Goal: Task Accomplishment & Management: Manage account settings

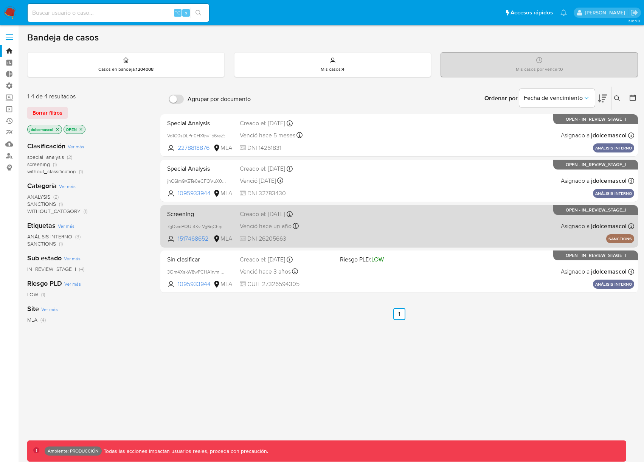
click at [358, 234] on div "Screening 7gDwdPQUt4KvtVg6qChqiWKa 1517468652 MLA Creado el: 10/05/2024 Creado …" at bounding box center [399, 226] width 470 height 38
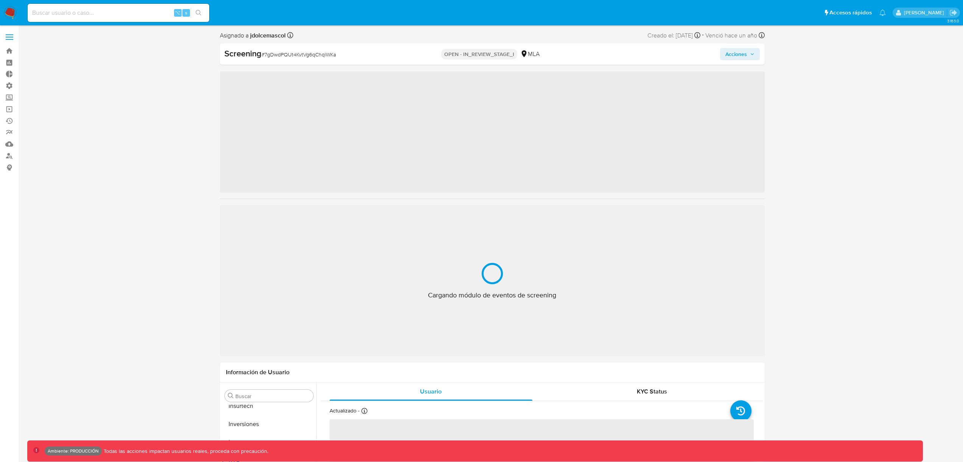
scroll to position [411, 0]
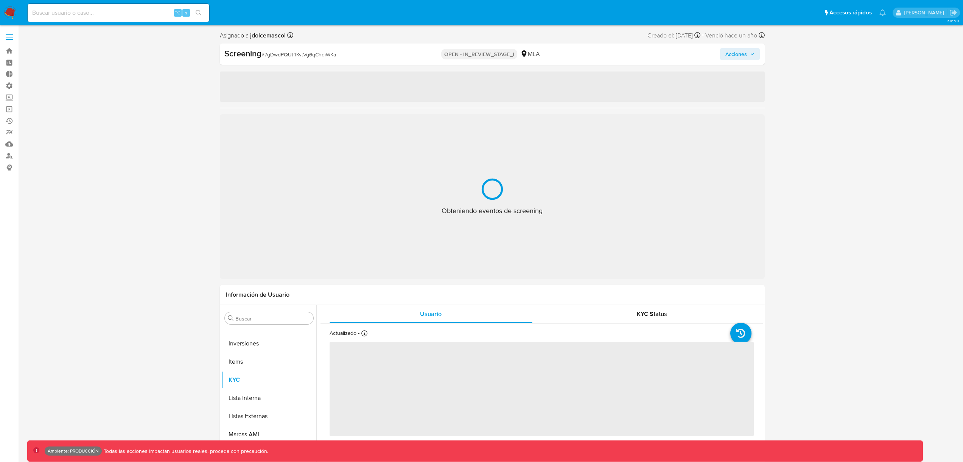
select select "10"
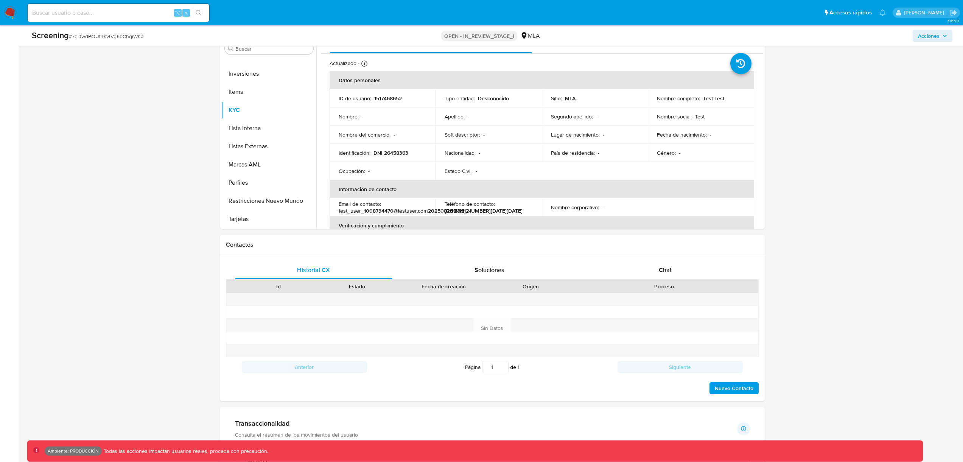
scroll to position [19, 0]
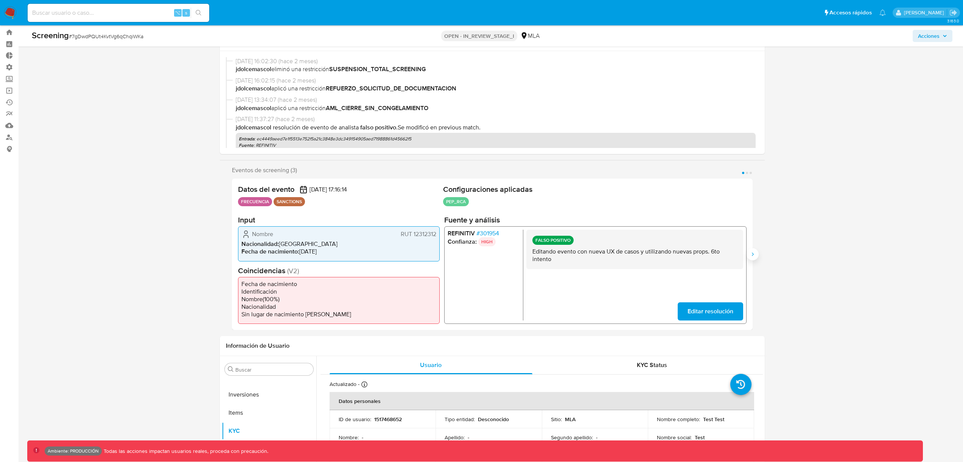
click at [750, 252] on icon "Siguiente" at bounding box center [753, 254] width 6 height 6
click at [751, 256] on icon "Siguiente" at bounding box center [753, 254] width 6 height 6
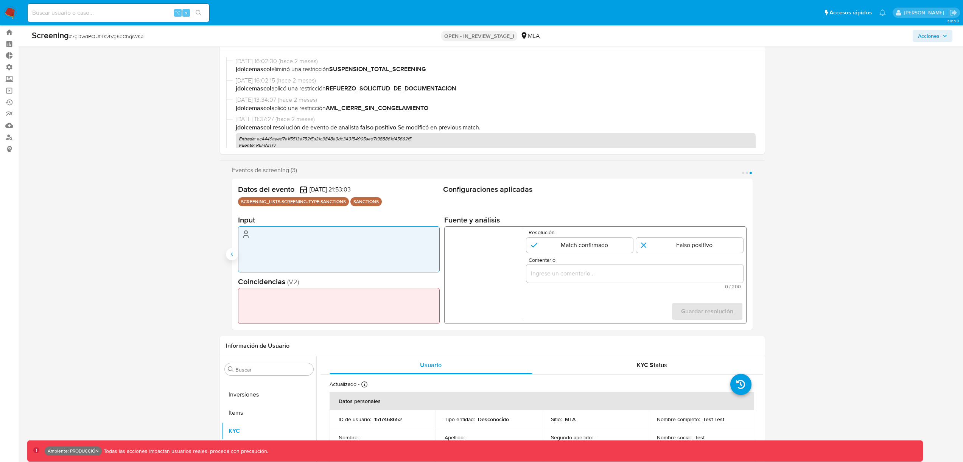
click at [232, 255] on icon "Anterior" at bounding box center [232, 254] width 6 height 6
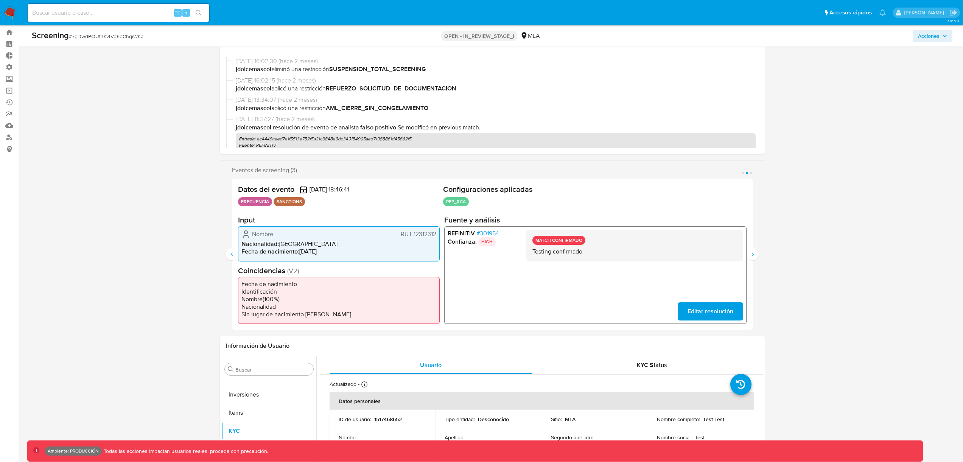
click at [677, 316] on div "MATCH CONFIRMADO Testing confirmado Editar resolución" at bounding box center [634, 275] width 217 height 91
click at [685, 314] on button "Editar resolución" at bounding box center [709, 311] width 65 height 18
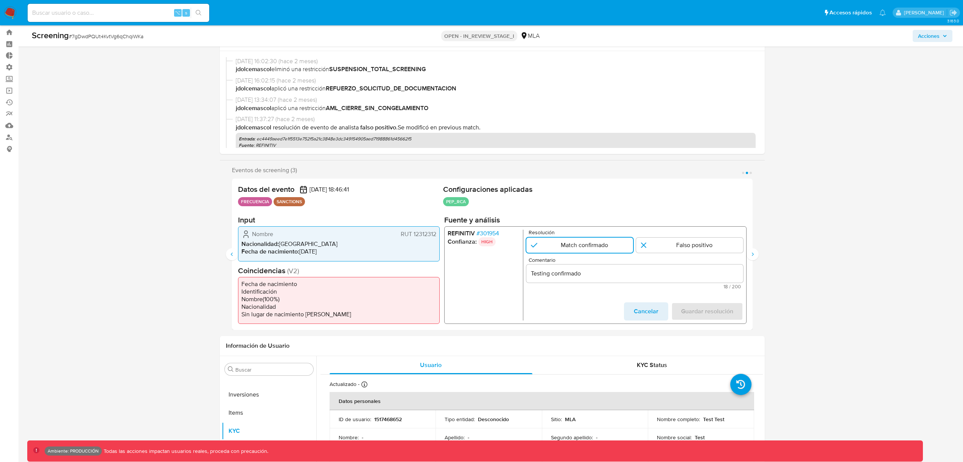
click at [641, 311] on span "Cancelar" at bounding box center [646, 311] width 25 height 17
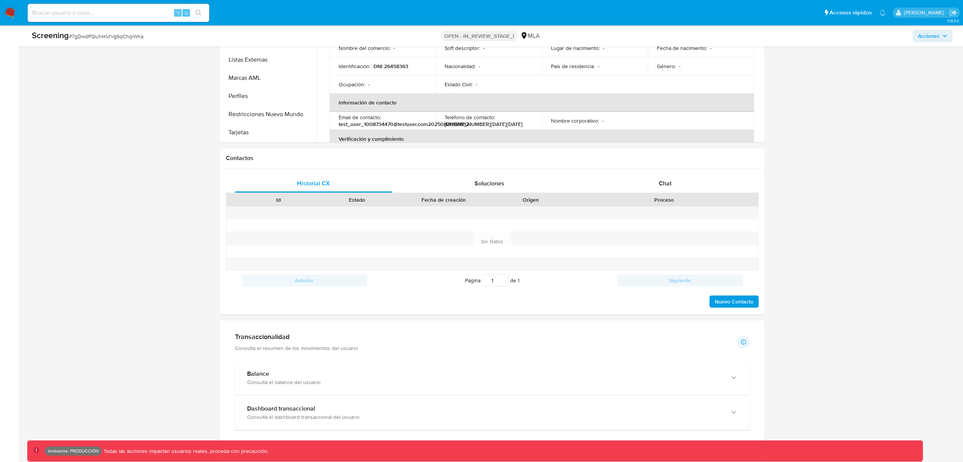
scroll to position [183, 0]
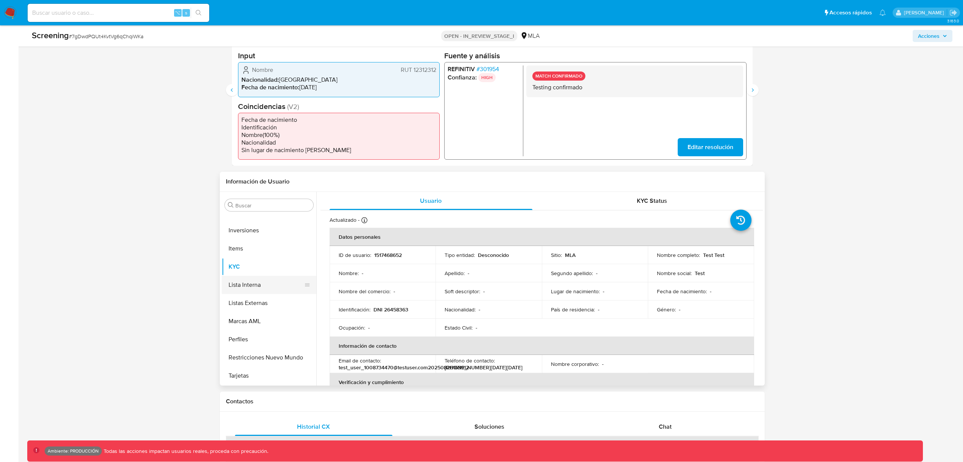
click at [255, 279] on button "Lista Interna" at bounding box center [266, 285] width 89 height 18
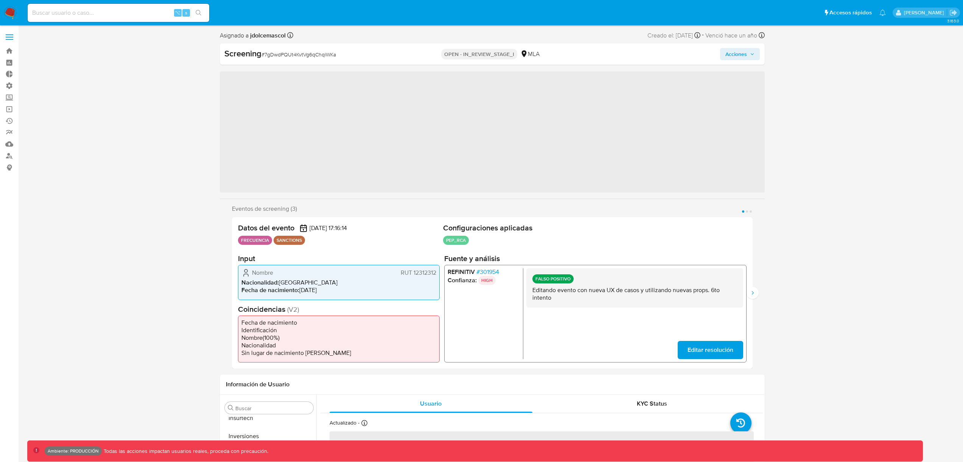
scroll to position [411, 0]
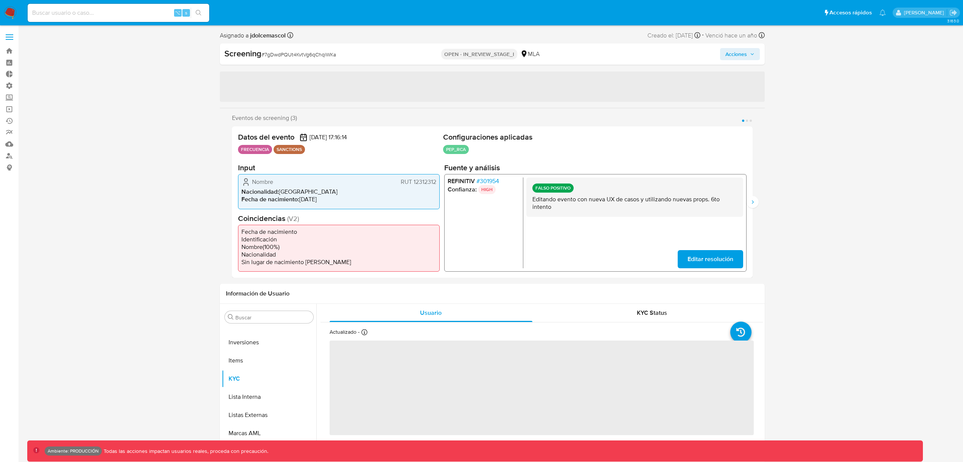
select select "10"
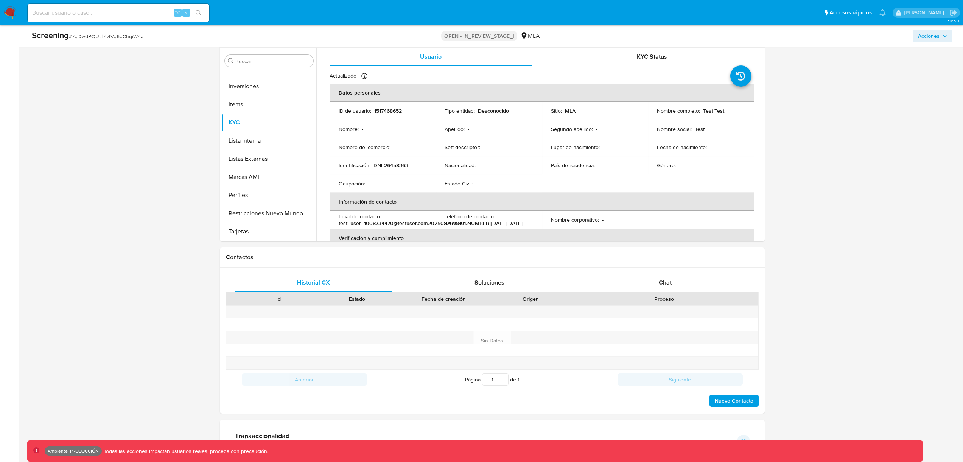
scroll to position [197, 0]
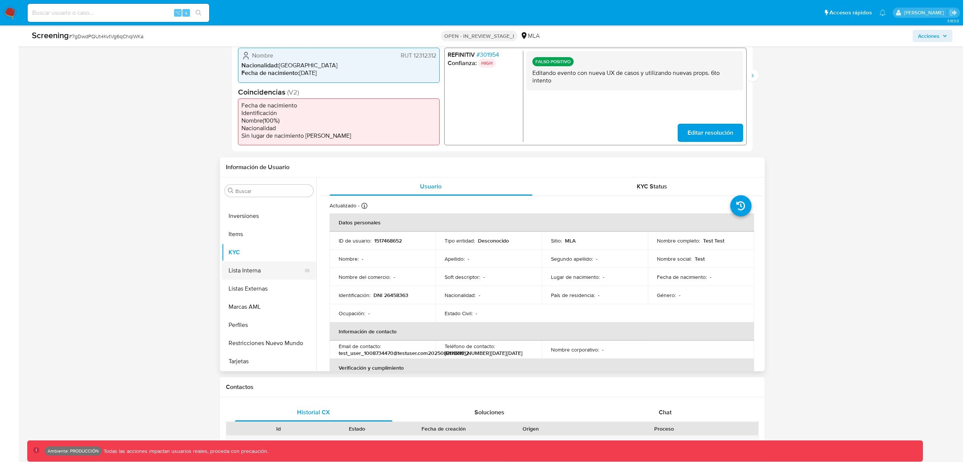
click at [263, 274] on button "Lista Interna" at bounding box center [266, 271] width 89 height 18
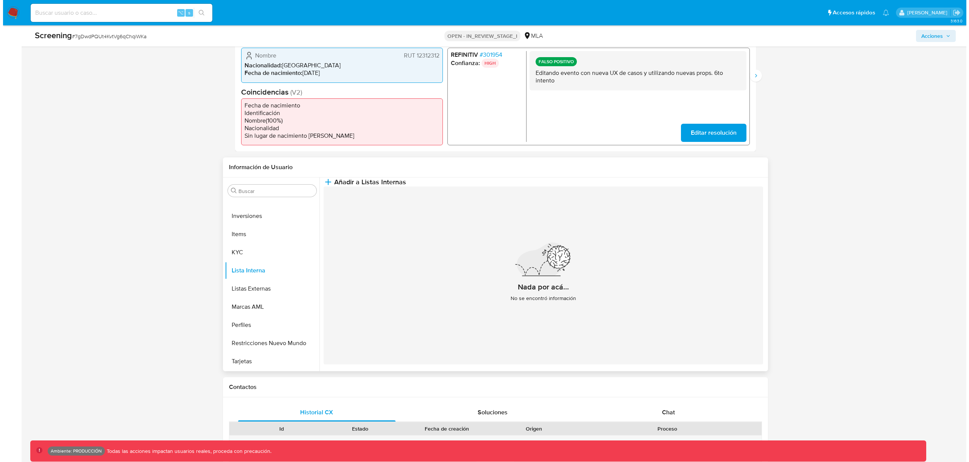
scroll to position [0, 0]
click at [403, 187] on button "Añadir a Listas Internas" at bounding box center [362, 181] width 82 height 9
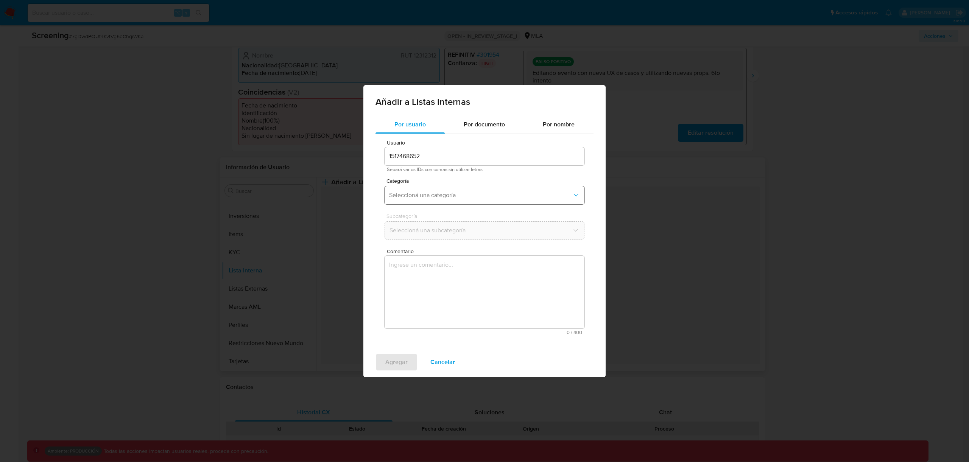
click at [463, 186] on button "Seleccioná una categoría" at bounding box center [484, 195] width 200 height 18
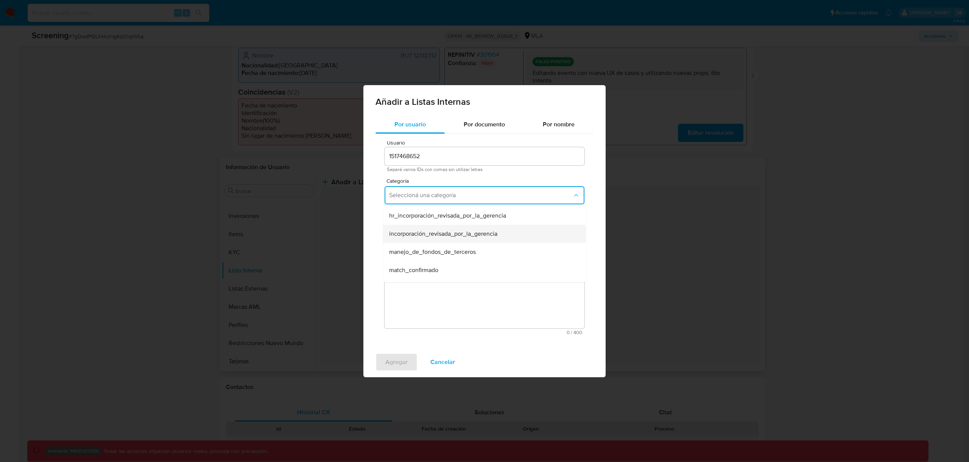
click at [446, 238] on span "incorporación_revisada_por_la_gerencia" at bounding box center [443, 234] width 108 height 8
click at [492, 118] on div "Por documento" at bounding box center [484, 124] width 79 height 18
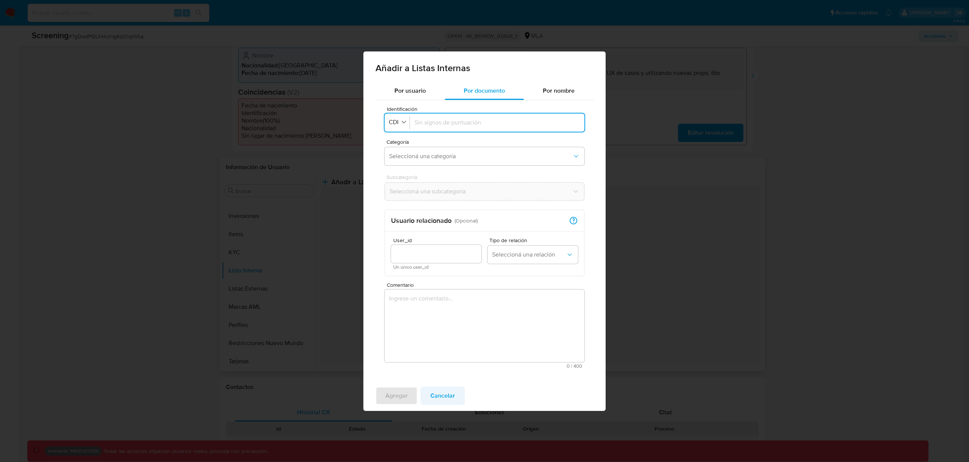
drag, startPoint x: 443, startPoint y: 402, endPoint x: 438, endPoint y: 398, distance: 5.9
click at [443, 402] on span "Cancelar" at bounding box center [442, 396] width 25 height 17
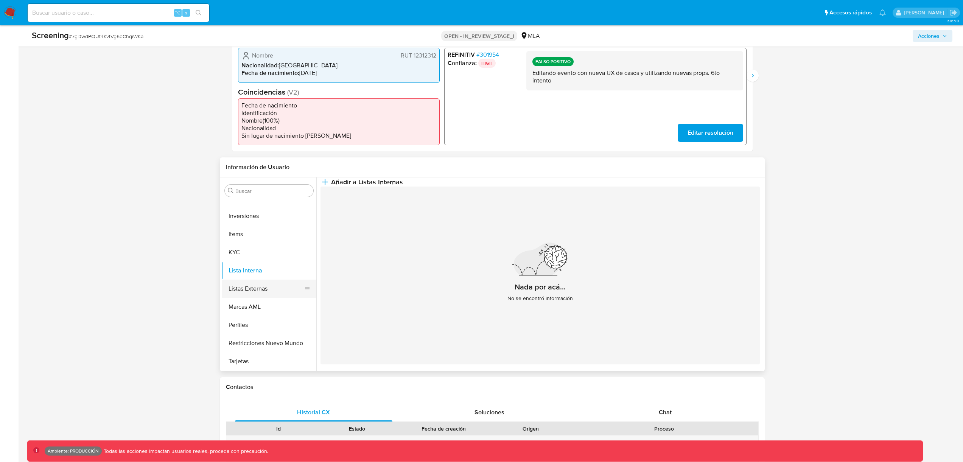
click at [273, 283] on button "Listas Externas" at bounding box center [266, 289] width 89 height 18
click at [107, 17] on input at bounding box center [119, 13] width 182 height 10
type input "fravega"
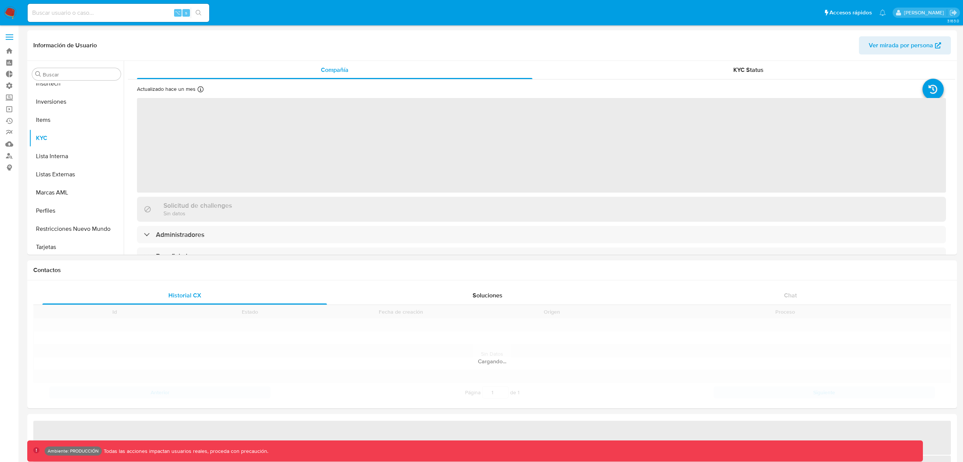
scroll to position [411, 0]
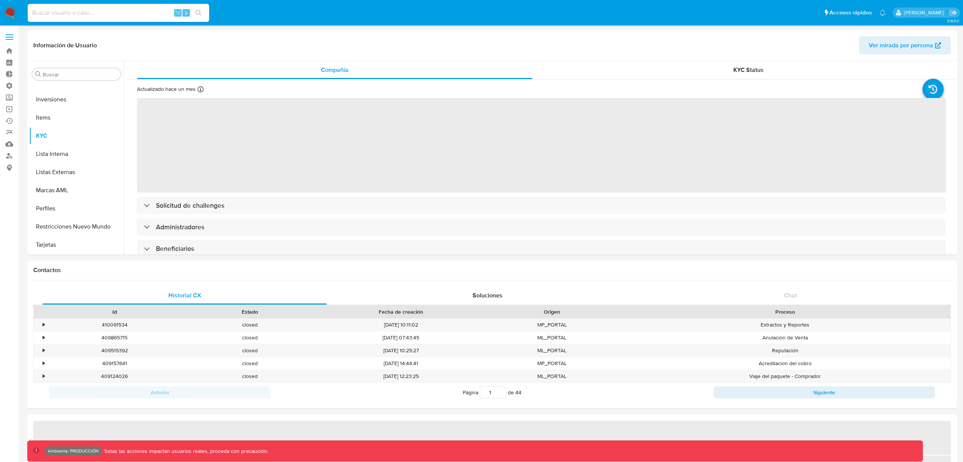
select select "10"
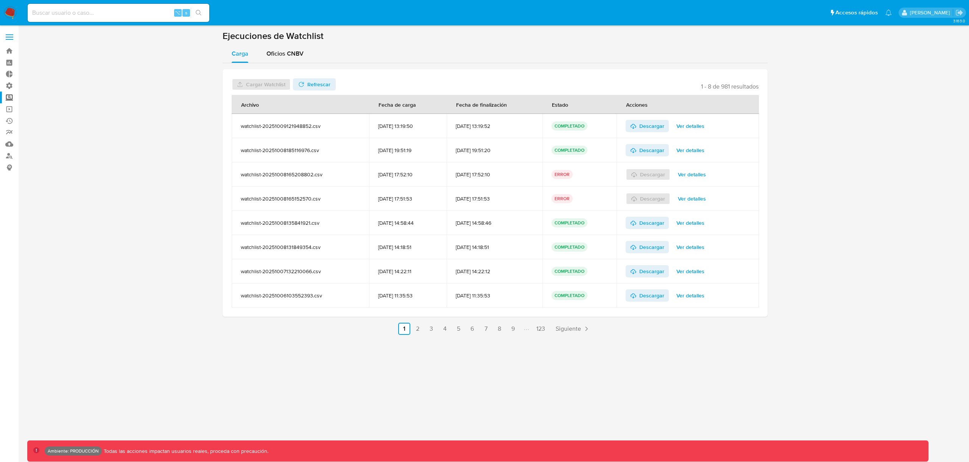
click at [580, 331] on span "Siguiente" at bounding box center [568, 329] width 25 height 6
click at [580, 330] on span "Siguiente" at bounding box center [588, 329] width 25 height 6
click at [560, 330] on link "123" at bounding box center [560, 329] width 15 height 12
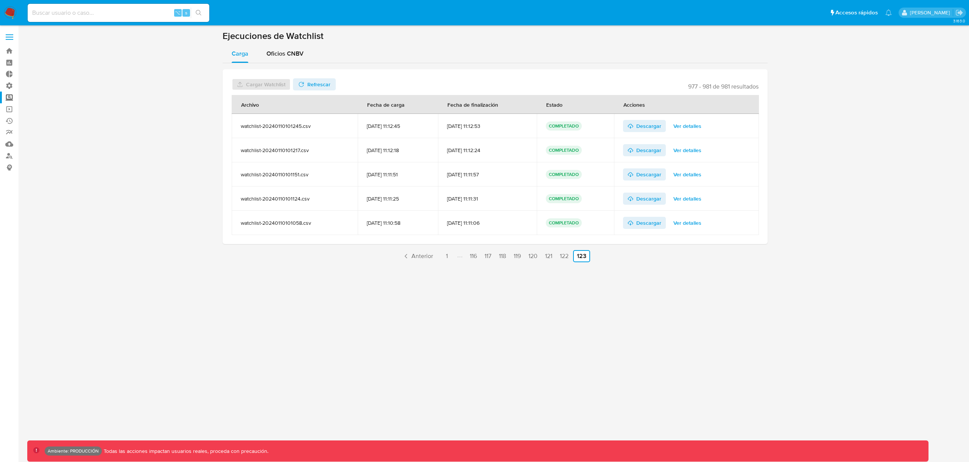
drag, startPoint x: 333, startPoint y: 54, endPoint x: 328, endPoint y: 56, distance: 5.3
click at [333, 54] on div "Carga Oficios CNBV" at bounding box center [495, 54] width 545 height 18
click at [294, 52] on span "Oficios CNBV" at bounding box center [284, 53] width 37 height 9
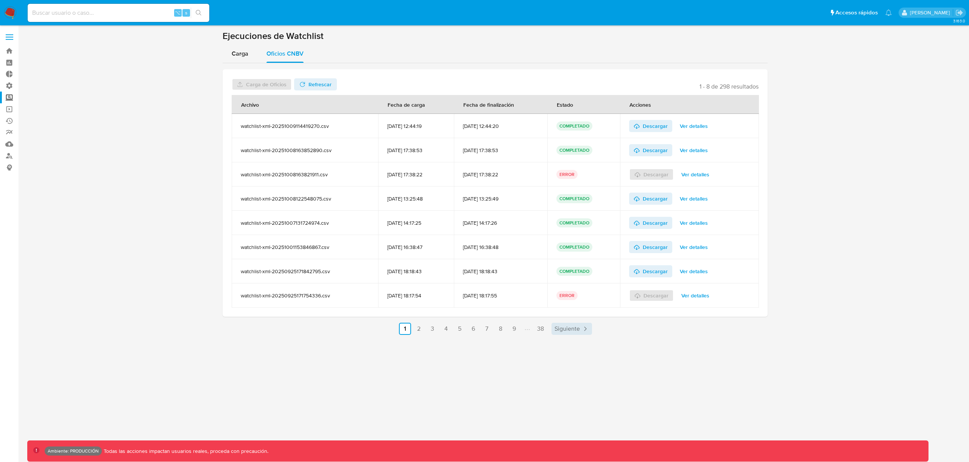
click at [565, 333] on link "Siguiente" at bounding box center [571, 329] width 40 height 12
click at [569, 330] on ul "Anterior 1 2 3 4 5 6 7 8 9 38 Siguiente" at bounding box center [495, 329] width 545 height 12
click at [227, 57] on button "Carga" at bounding box center [240, 54] width 35 height 18
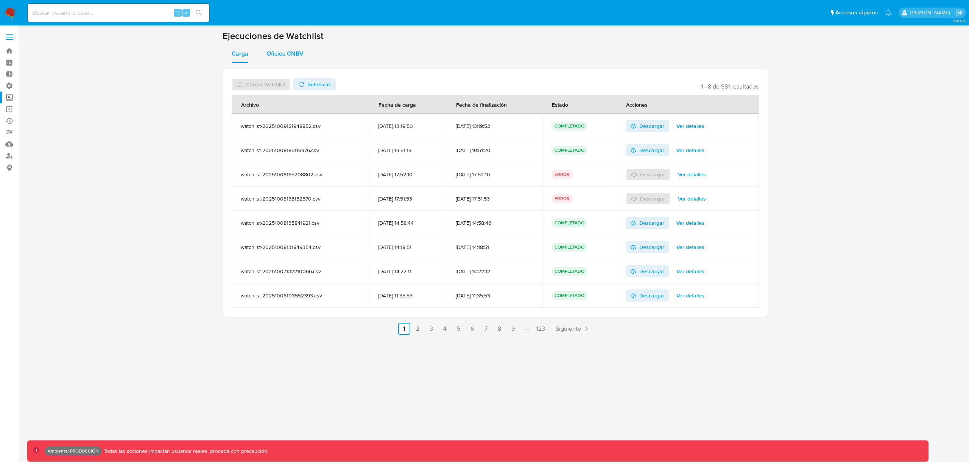
click at [302, 61] on div "Oficios CNBV" at bounding box center [284, 54] width 37 height 18
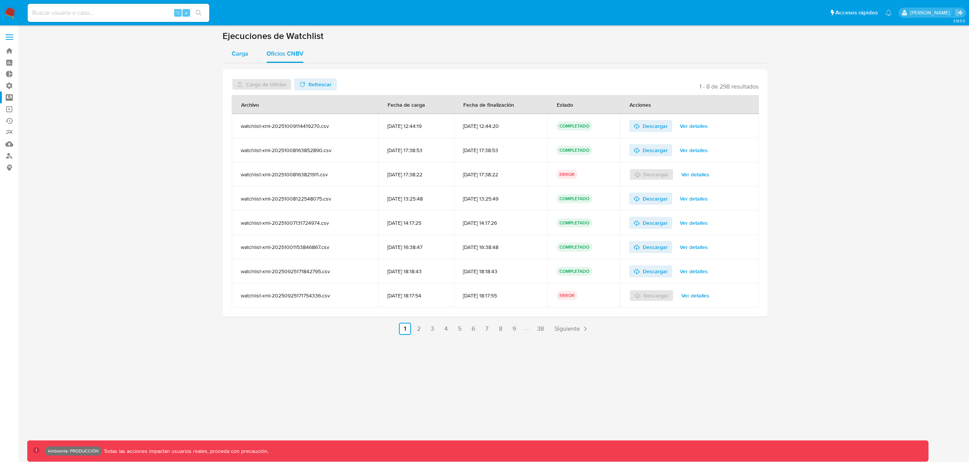
click at [237, 59] on div "Carga" at bounding box center [240, 54] width 17 height 18
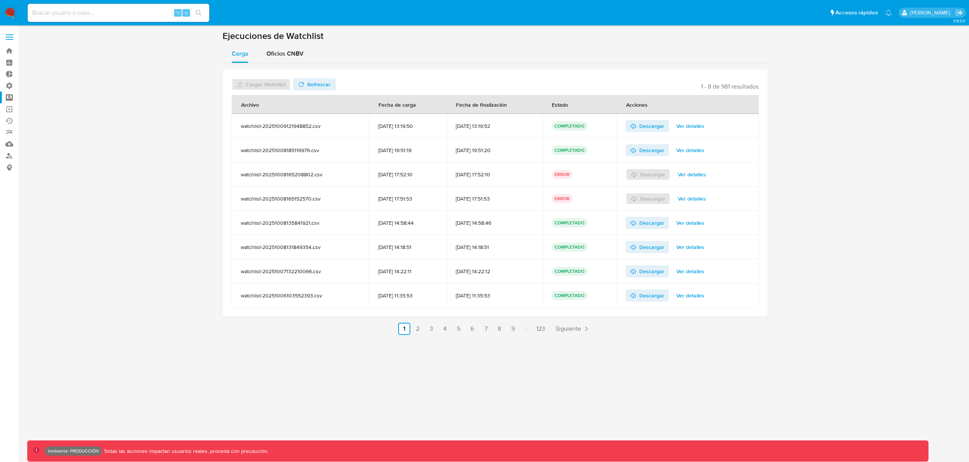
click at [691, 127] on span "Ver detalles" at bounding box center [690, 126] width 28 height 11
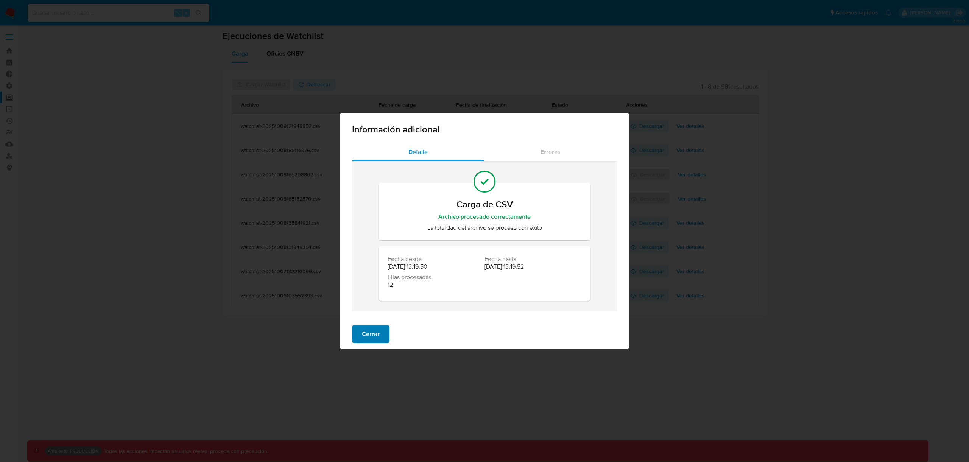
click at [359, 344] on div "Cerrar" at bounding box center [484, 334] width 289 height 30
click at [371, 338] on span "Cerrar" at bounding box center [371, 334] width 18 height 17
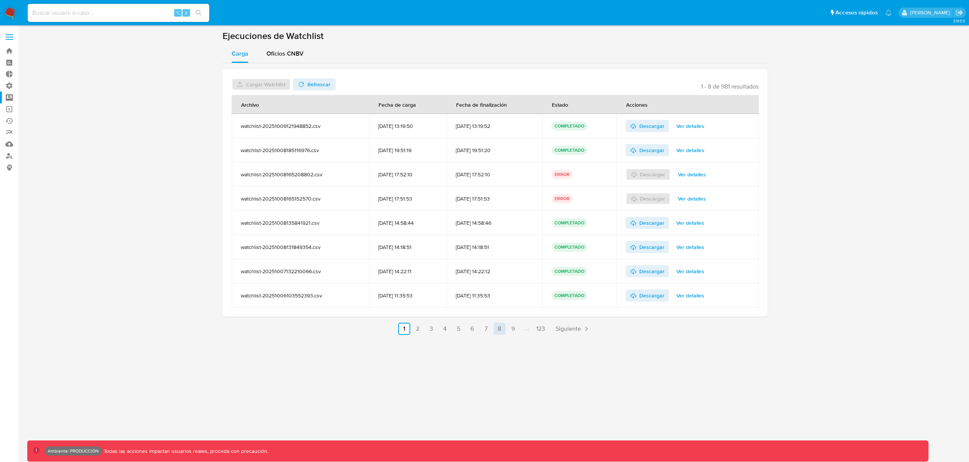
click at [494, 325] on link "8" at bounding box center [499, 329] width 12 height 12
click at [537, 328] on link "9" at bounding box center [533, 329] width 12 height 12
click at [559, 327] on link "14" at bounding box center [560, 329] width 12 height 12
click at [559, 327] on link "19" at bounding box center [560, 329] width 12 height 12
click at [559, 327] on link "24" at bounding box center [562, 329] width 13 height 12
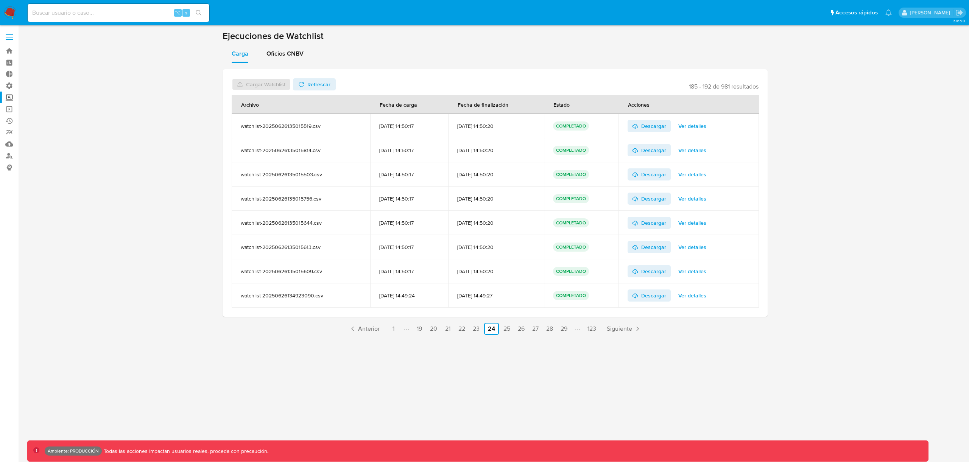
click at [559, 327] on link "29" at bounding box center [563, 329] width 13 height 12
click at [630, 332] on span "Siguiente" at bounding box center [619, 329] width 25 height 6
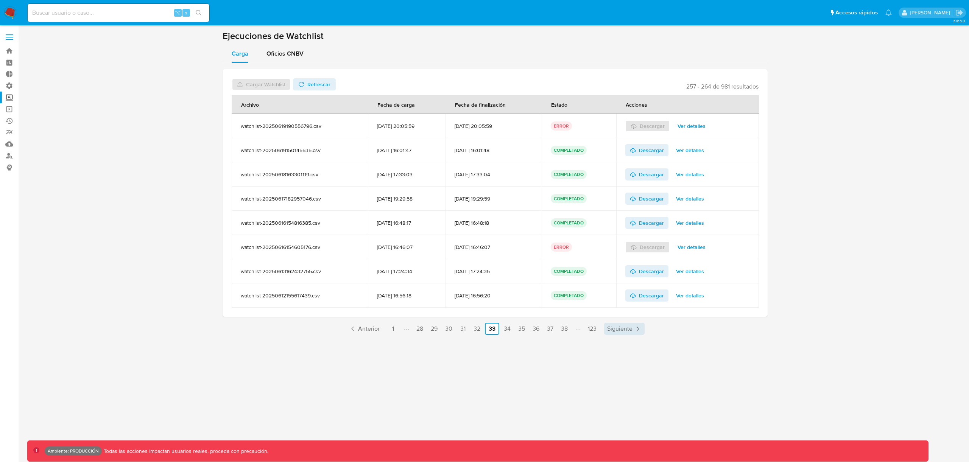
click at [630, 332] on span "Siguiente" at bounding box center [619, 329] width 25 height 6
click at [398, 328] on link "1" at bounding box center [393, 329] width 12 height 12
click at [14, 96] on label "Screening" at bounding box center [45, 98] width 90 height 12
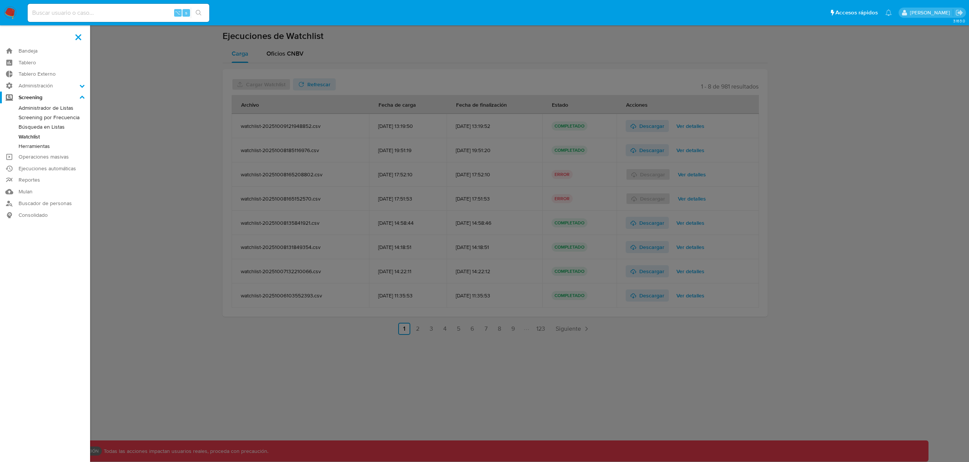
click at [0, 0] on input "Screening" at bounding box center [0, 0] width 0 height 0
click at [29, 109] on link "Administrador de Listas" at bounding box center [45, 107] width 90 height 9
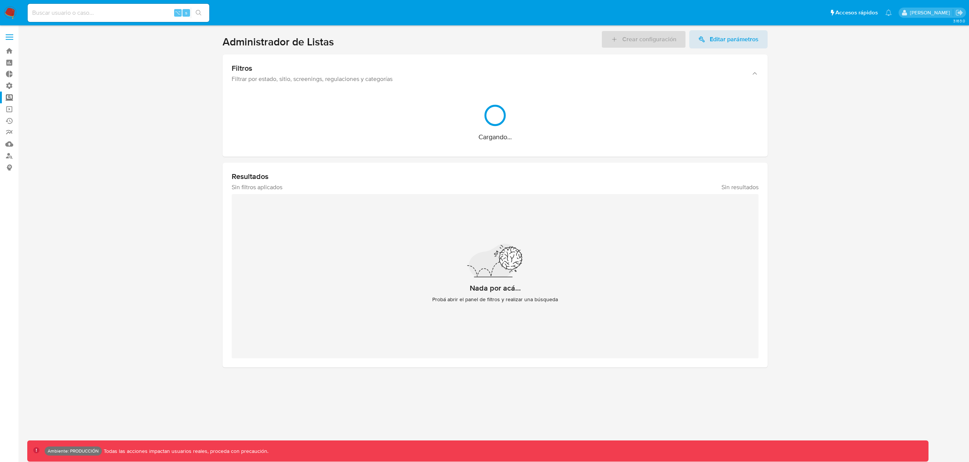
click at [187, 97] on section at bounding box center [495, 198] width 936 height 337
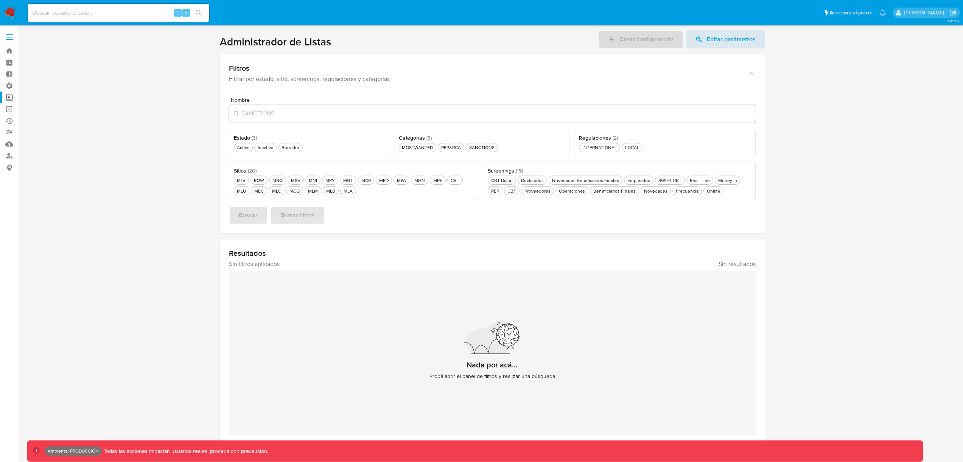
drag, startPoint x: 241, startPoint y: 148, endPoint x: 247, endPoint y: 195, distance: 47.6
click at [241, 148] on div "Activa Activa" at bounding box center [243, 147] width 16 height 6
drag, startPoint x: 248, startPoint y: 232, endPoint x: 249, endPoint y: 223, distance: 9.1
click at [248, 231] on div "Nombre Estado ( 3 ) Este campo es requerido Activa Activa Inactiva Inactiva Bor…" at bounding box center [492, 162] width 545 height 142
click at [249, 216] on span "Buscar" at bounding box center [248, 215] width 19 height 17
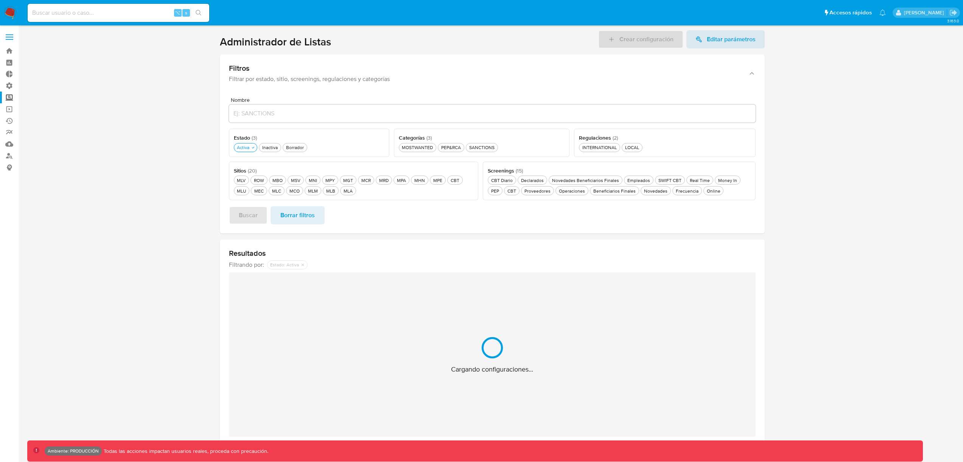
click at [148, 175] on section at bounding box center [492, 238] width 930 height 416
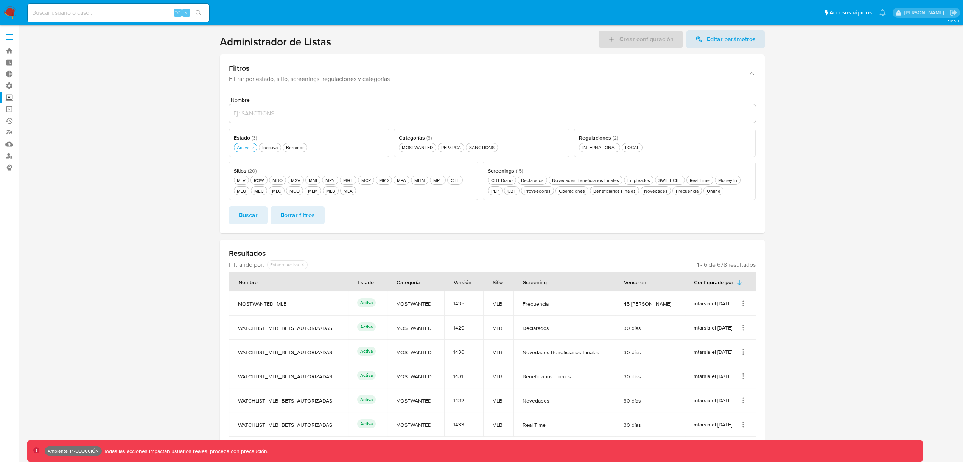
click at [307, 94] on div "Nombre Estado ( 3 ) Este campo es requerido Activa Activa Inactiva Inactiva Bor…" at bounding box center [492, 162] width 545 height 142
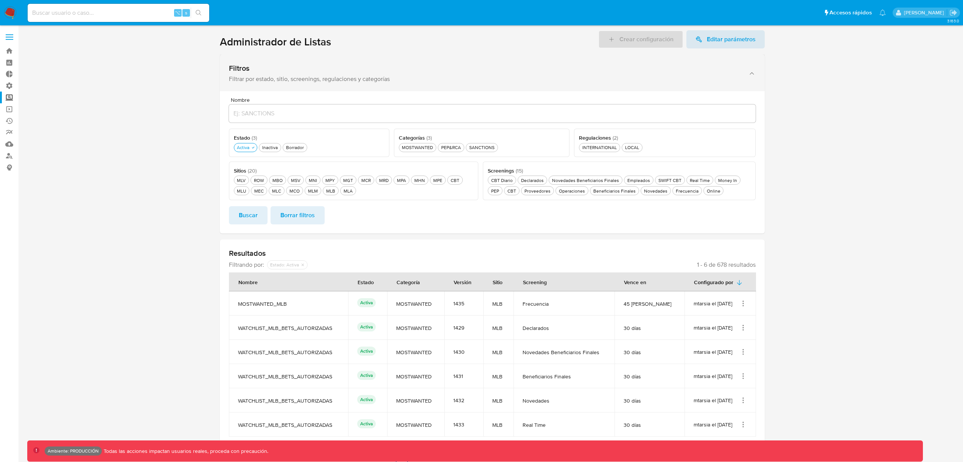
click at [314, 81] on div "Filtrar por estado, sitio, screenings, regulaciones y categorías" at bounding box center [485, 79] width 512 height 8
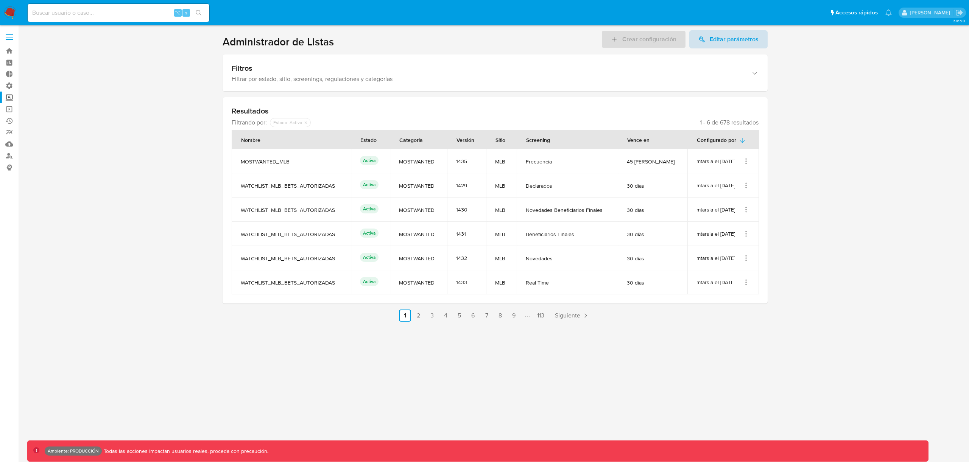
click at [716, 41] on span "Editar parámetros" at bounding box center [734, 39] width 49 height 18
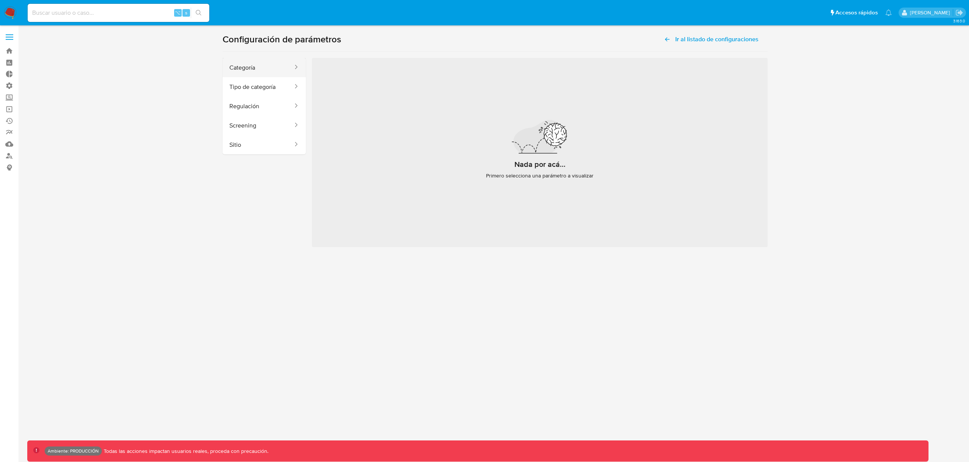
click at [252, 69] on button "Categoría" at bounding box center [258, 67] width 71 height 19
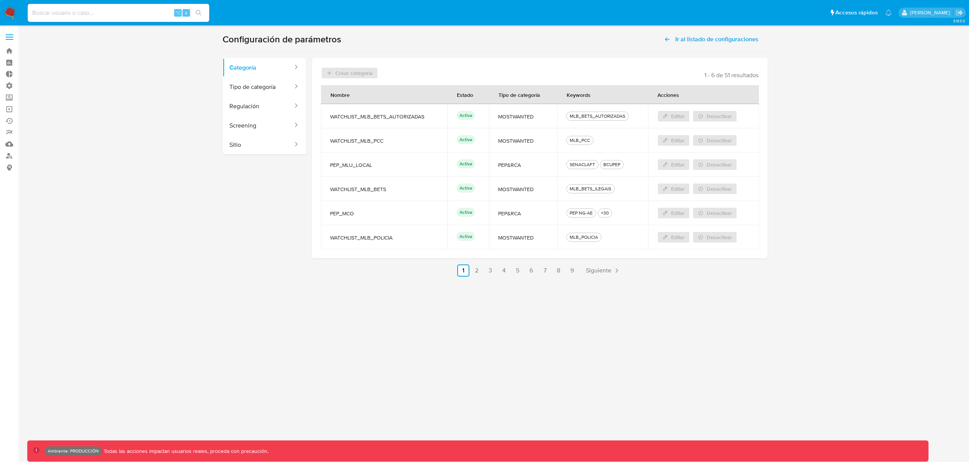
drag, startPoint x: 351, startPoint y: 75, endPoint x: 343, endPoint y: 82, distance: 9.9
click at [350, 75] on header "Crear categoría 1 - 6 de 51 resultados" at bounding box center [539, 73] width 437 height 12
click at [294, 91] on button "Tipo de categoría" at bounding box center [258, 86] width 71 height 19
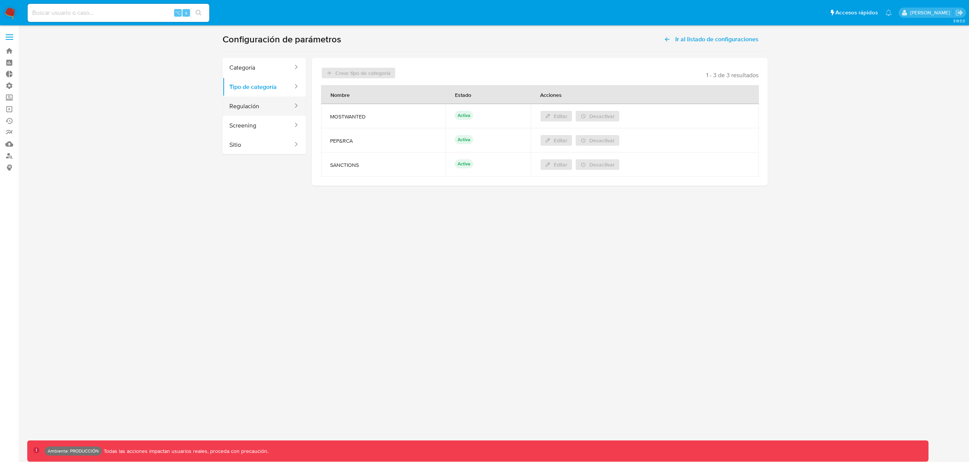
click at [292, 107] on button "Regulación" at bounding box center [258, 106] width 71 height 19
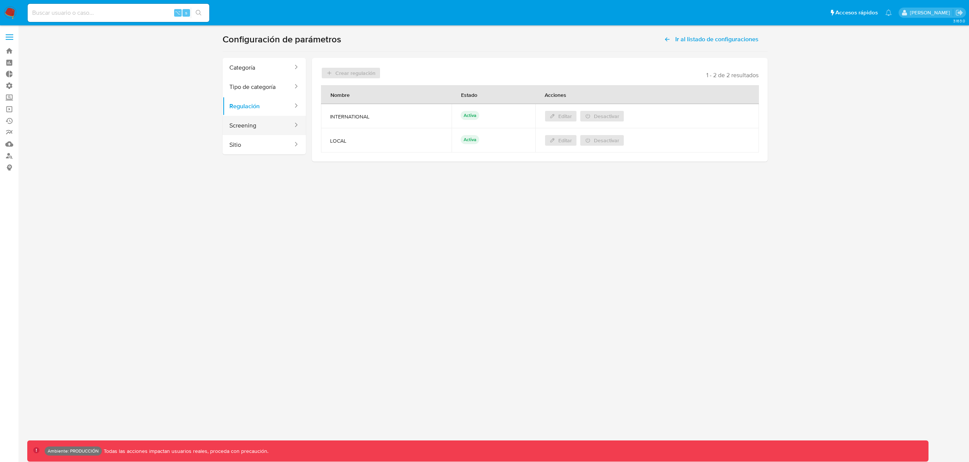
click at [290, 126] on button "Screening" at bounding box center [258, 125] width 71 height 19
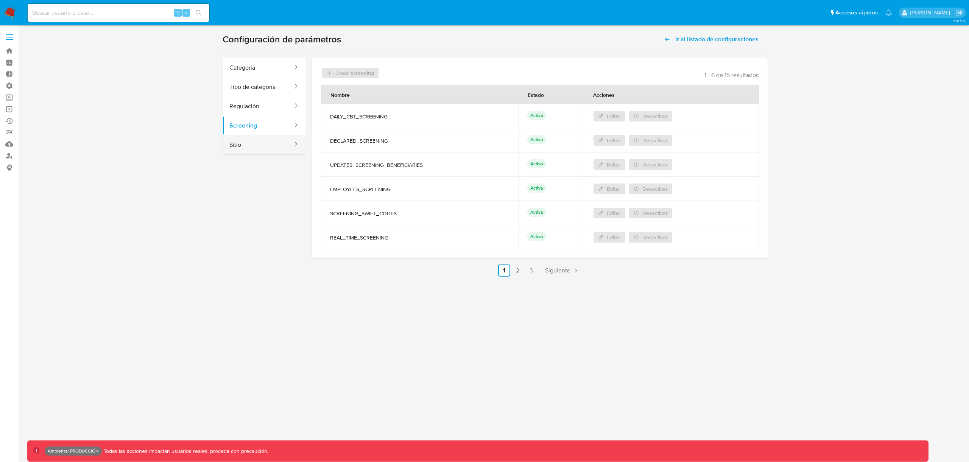
click at [290, 146] on button "Sitio" at bounding box center [258, 144] width 71 height 19
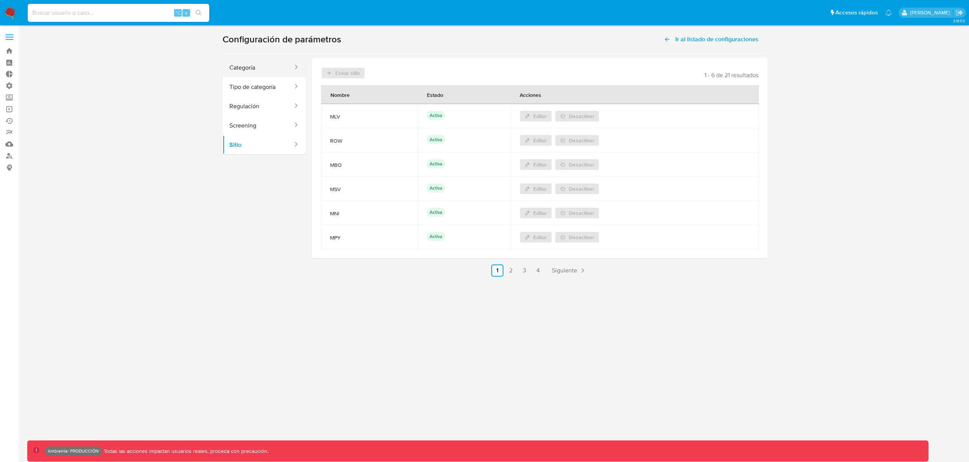
click at [279, 70] on button "Categoría" at bounding box center [258, 67] width 71 height 19
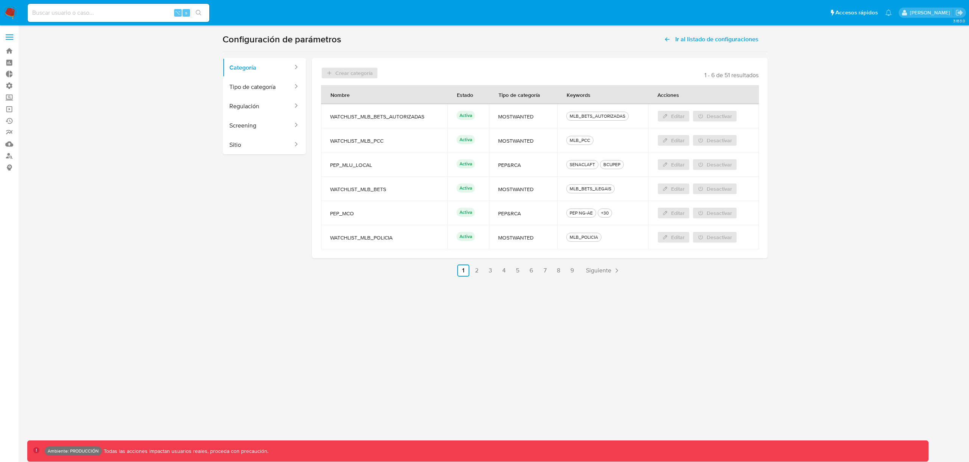
click at [597, 116] on div "MLB_BETS_AUTORIZADAS" at bounding box center [597, 116] width 59 height 7
click at [255, 134] on button "Screening" at bounding box center [258, 125] width 71 height 19
